Goal: Transaction & Acquisition: Obtain resource

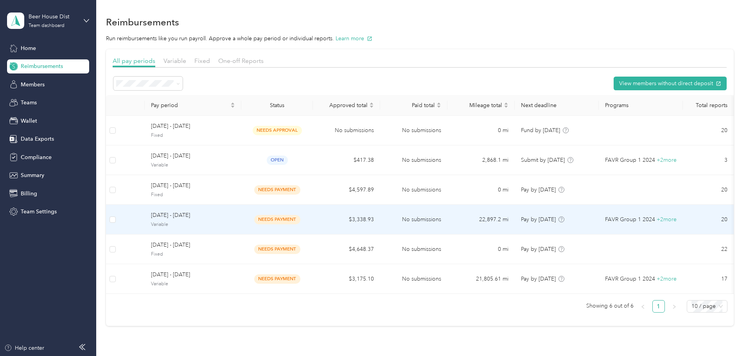
click at [235, 224] on span "Variable" at bounding box center [193, 224] width 84 height 7
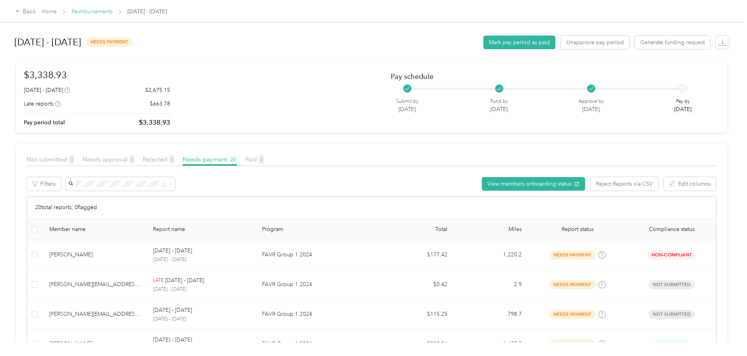
click at [113, 9] on link "Reimbursements" at bounding box center [92, 11] width 41 height 7
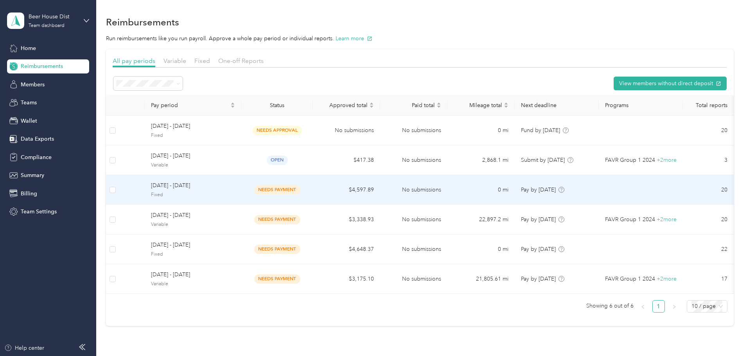
click at [235, 191] on div "[DATE] - [DATE] Fixed" at bounding box center [193, 189] width 84 height 17
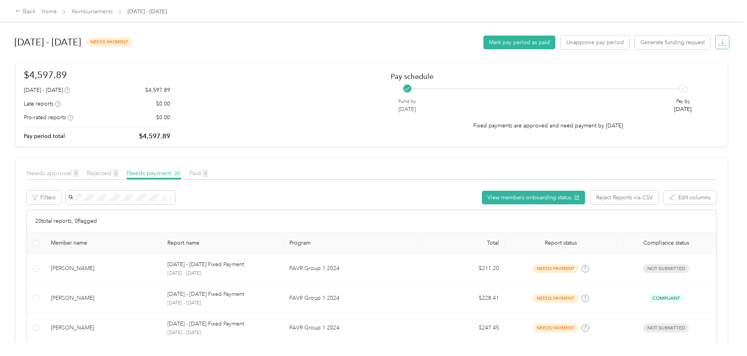
click at [716, 43] on button "button" at bounding box center [722, 42] width 13 height 13
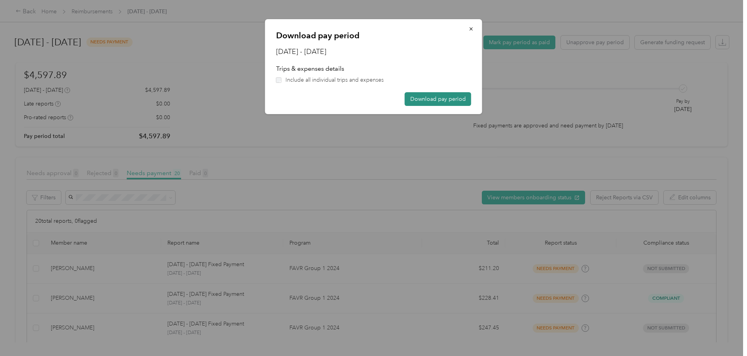
click at [447, 95] on button "Download pay period" at bounding box center [438, 99] width 66 height 14
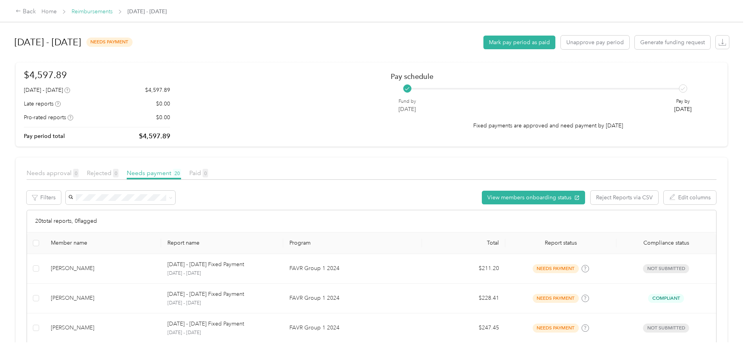
drag, startPoint x: 37, startPoint y: 57, endPoint x: 160, endPoint y: 14, distance: 130.3
click at [38, 57] on div "Back Home Reimbursements [DATE] - [DATE] [DATE] - [DATE] needs payment Mark pay…" at bounding box center [371, 178] width 743 height 356
click at [113, 13] on link "Reimbursements" at bounding box center [92, 11] width 41 height 7
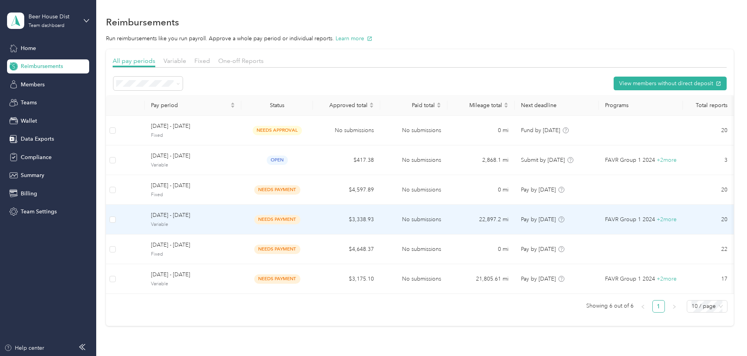
click at [235, 222] on span "Variable" at bounding box center [193, 224] width 84 height 7
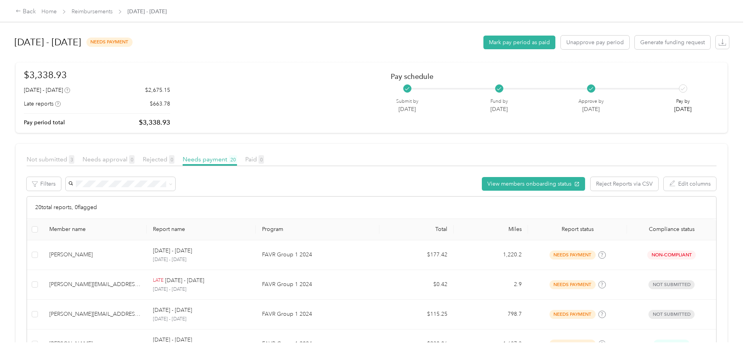
click at [665, 45] on div "[DATE] - [DATE] needs payment Mark pay period as paid Unapprove pay period Gene…" at bounding box center [372, 42] width 716 height 30
click at [717, 45] on span "button" at bounding box center [722, 42] width 11 height 11
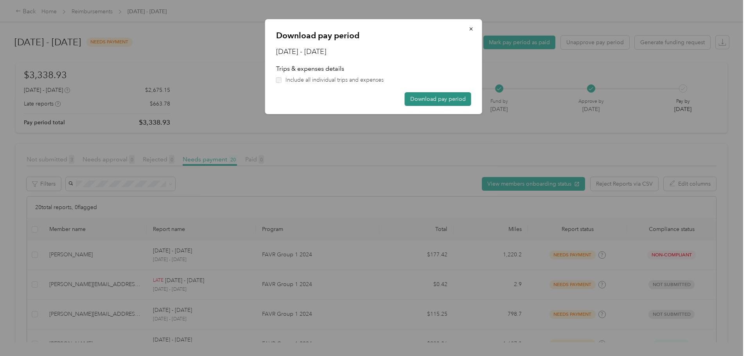
click at [447, 100] on button "Download pay period" at bounding box center [438, 99] width 66 height 14
